Goal: Task Accomplishment & Management: Manage account settings

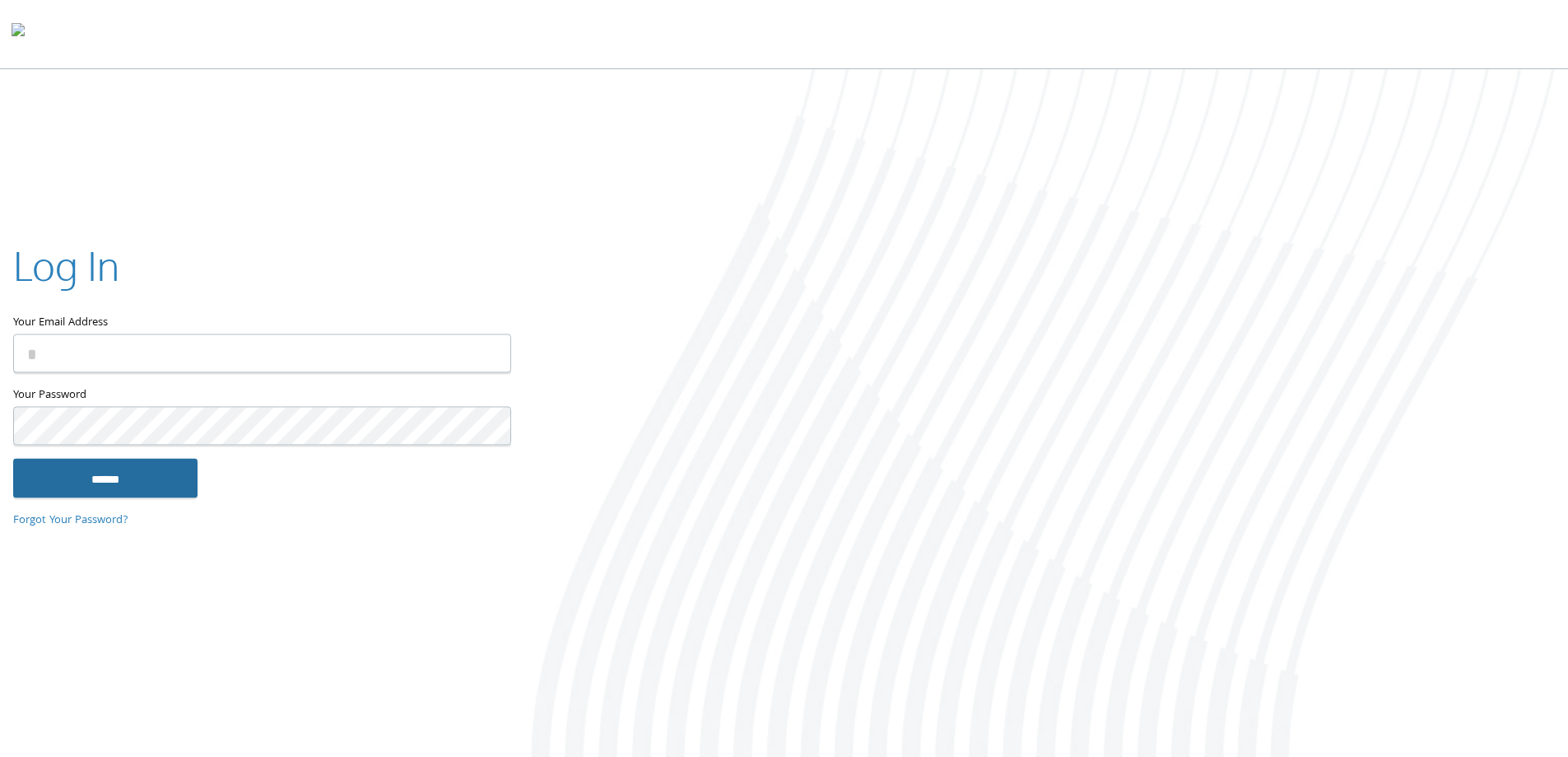
type input "**********"
click at [144, 472] on input "******" at bounding box center [105, 478] width 185 height 40
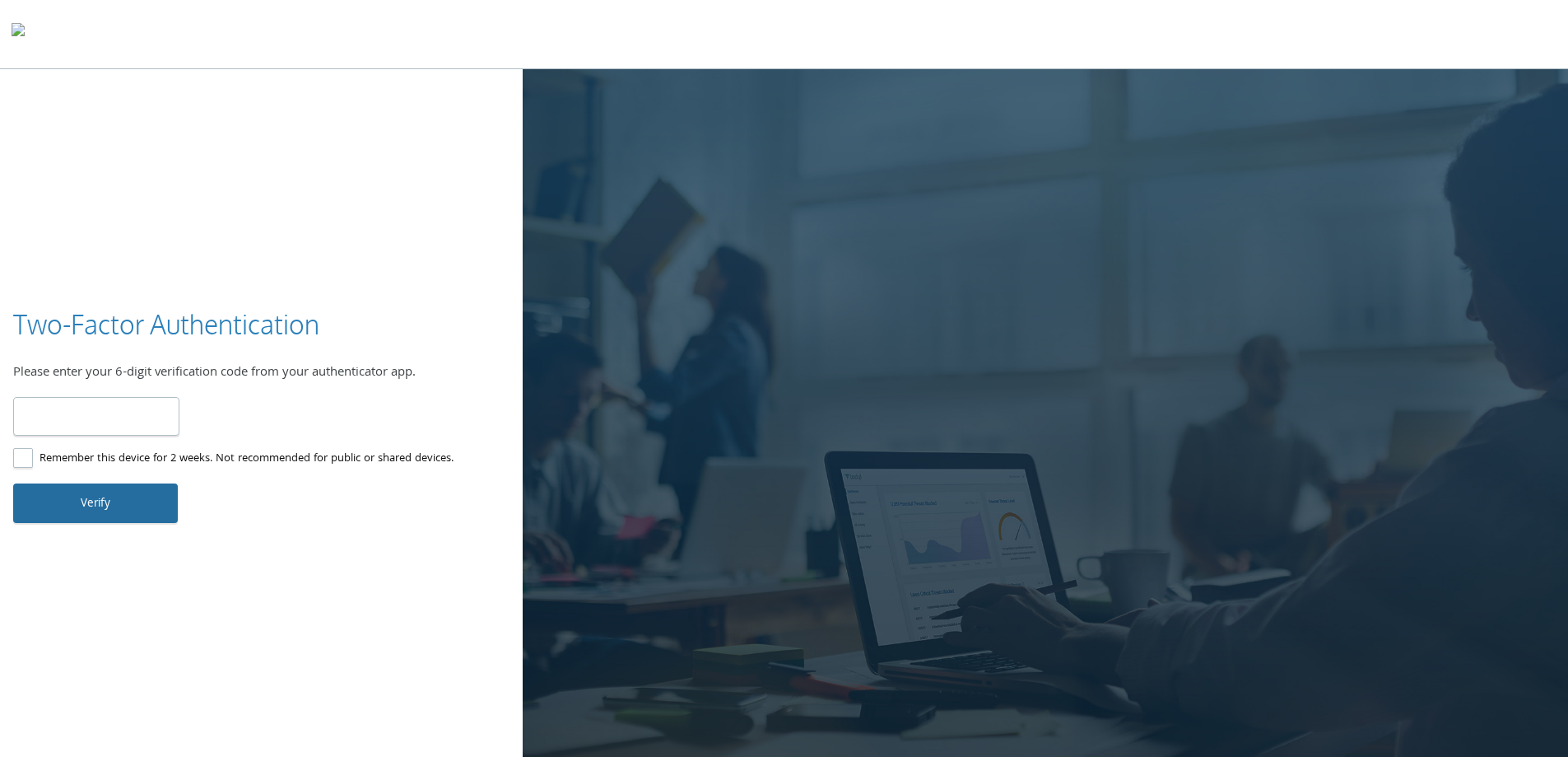
type input "******"
